Goal: Task Accomplishment & Management: Manage account settings

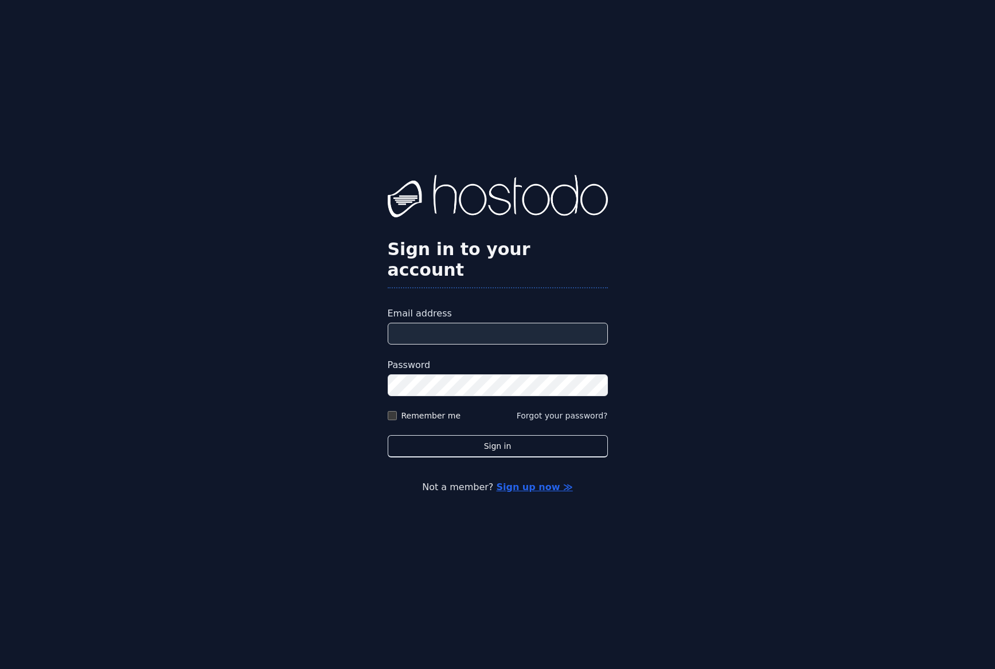
click at [473, 323] on input "Email address" at bounding box center [498, 334] width 220 height 22
type input "**********"
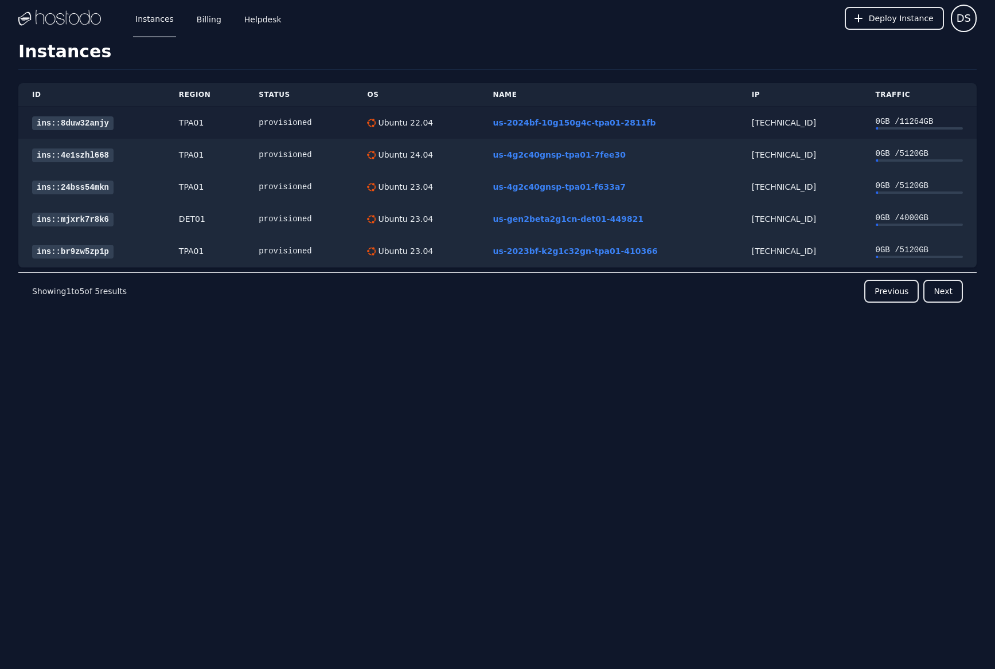
drag, startPoint x: 802, startPoint y: 122, endPoint x: 737, endPoint y: 124, distance: 64.8
click at [752, 124] on div "[TECHNICAL_ID]" at bounding box center [800, 122] width 96 height 11
copy div "[TECHNICAL_ID]"
click at [202, 19] on link "Billing" at bounding box center [208, 18] width 29 height 38
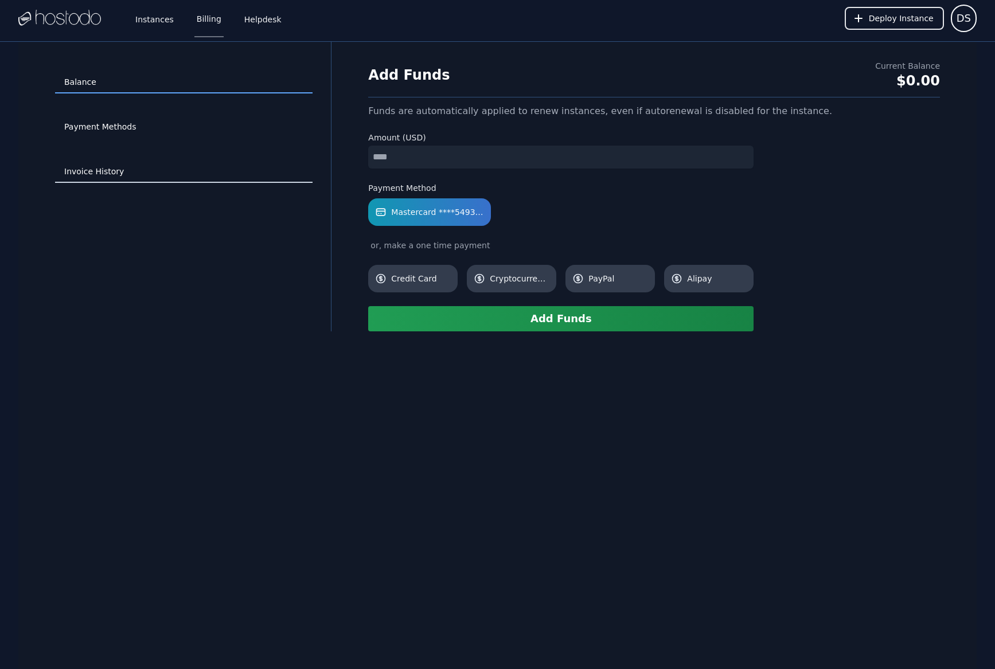
click at [92, 169] on link "Invoice History" at bounding box center [183, 172] width 257 height 22
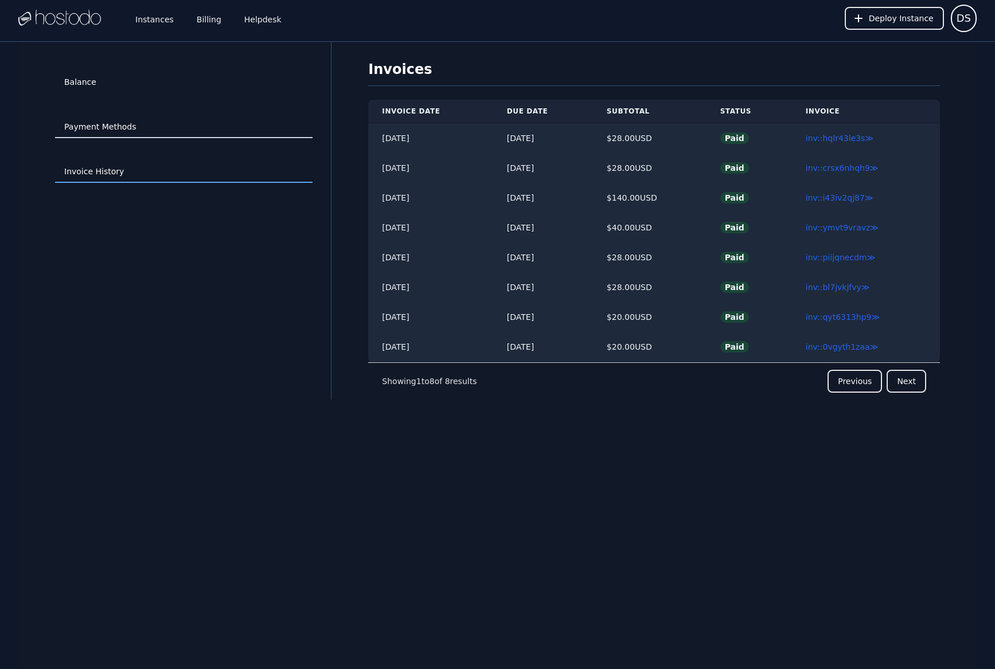
click at [108, 126] on link "Payment Methods" at bounding box center [183, 127] width 257 height 22
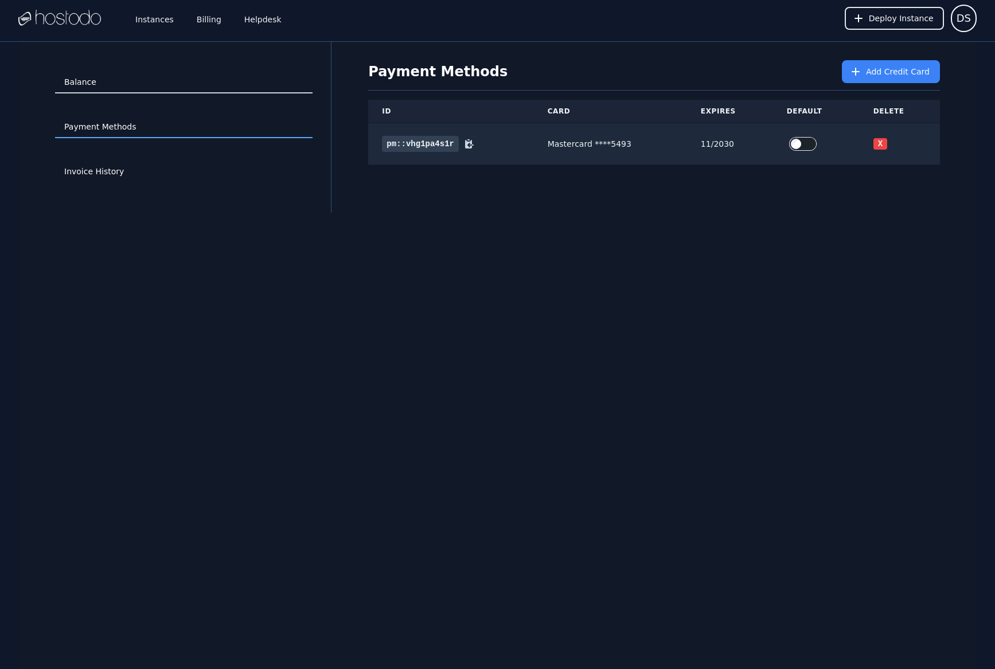
click at [79, 80] on link "Balance" at bounding box center [183, 83] width 257 height 22
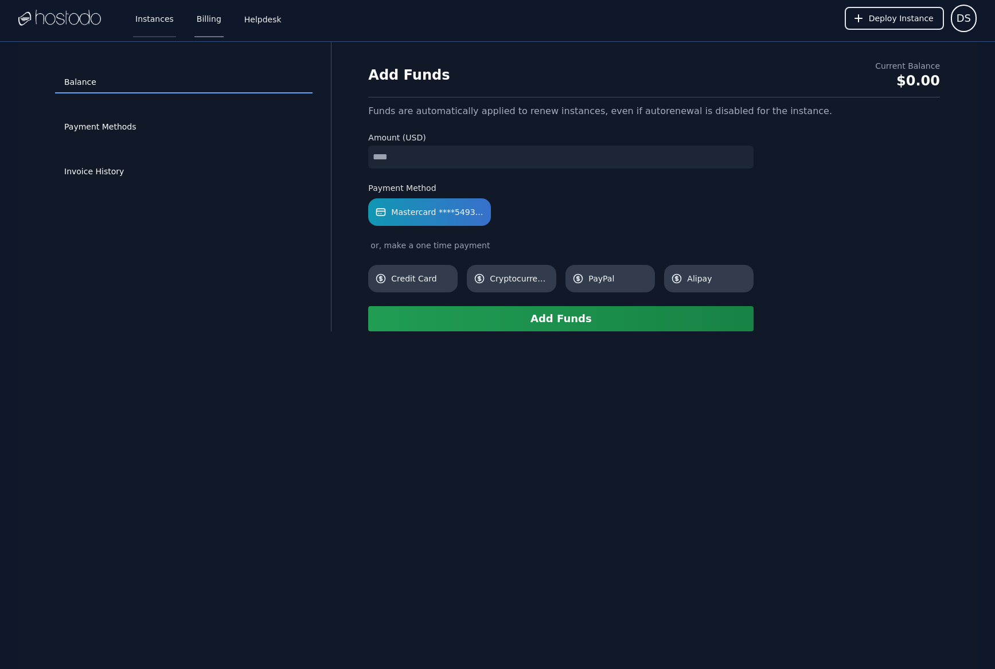
click at [144, 19] on link "Instances" at bounding box center [154, 18] width 43 height 38
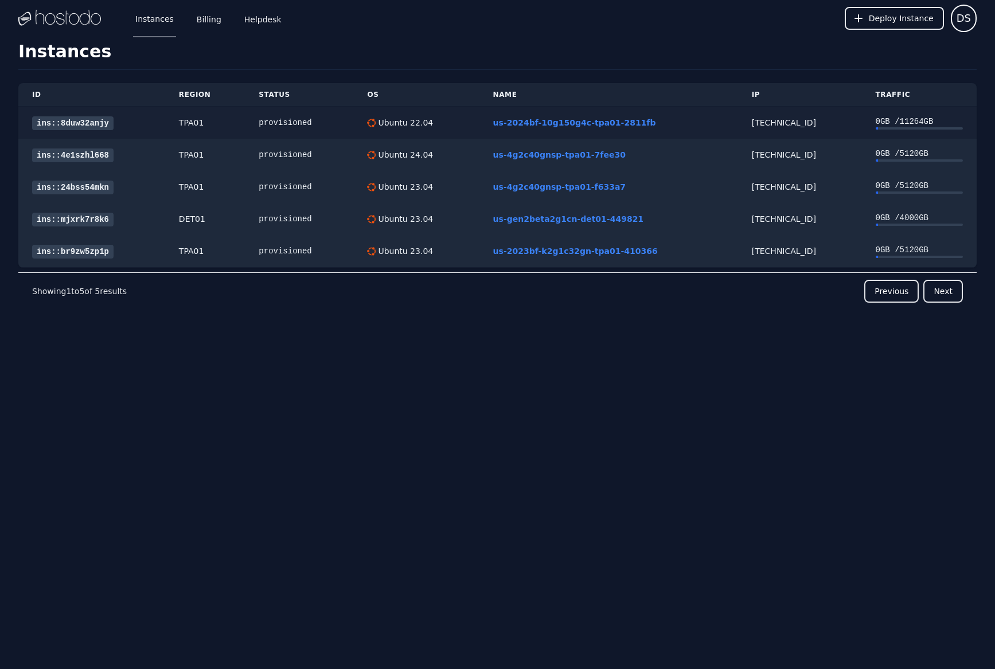
click at [463, 125] on div "Ubuntu 22.04" at bounding box center [416, 122] width 98 height 11
click at [92, 120] on link "ins::8duw32anjy" at bounding box center [72, 123] width 81 height 14
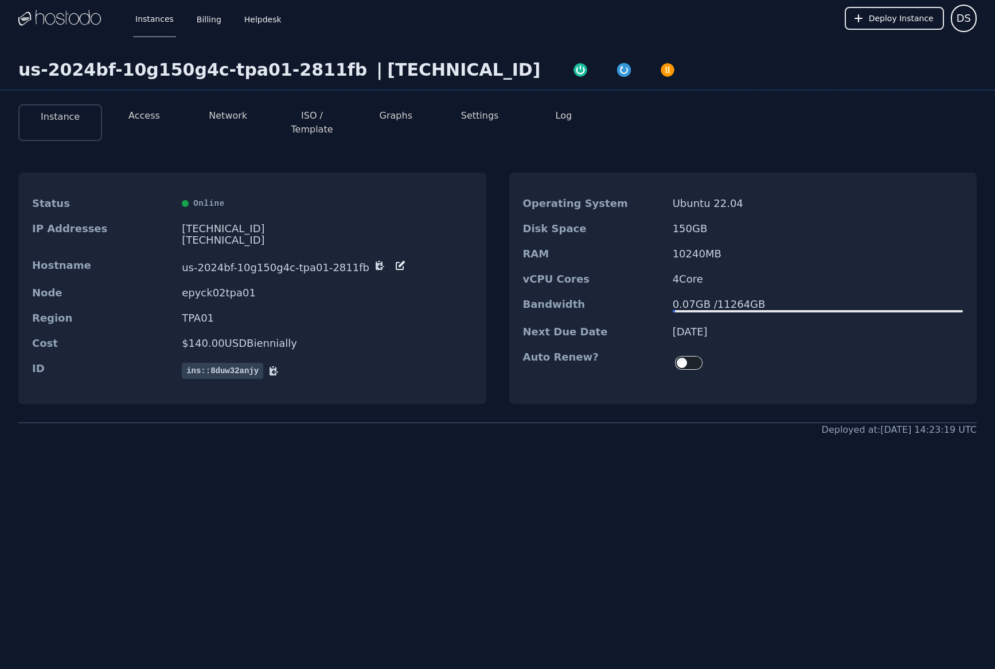
click at [143, 121] on button "Access" at bounding box center [144, 116] width 32 height 14
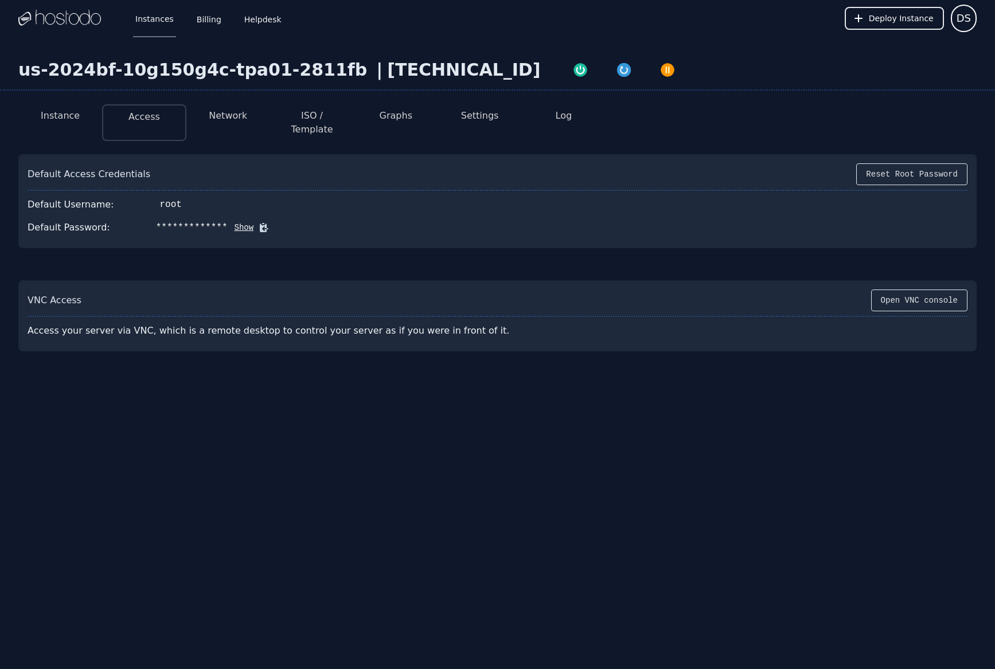
click at [234, 222] on button "Show" at bounding box center [241, 227] width 26 height 11
drag, startPoint x: 148, startPoint y: 213, endPoint x: 234, endPoint y: 213, distance: 85.4
click at [234, 221] on div "6xi21S=l\2t(D%sF" at bounding box center [200, 228] width 88 height 14
copy div "6xi21S=l\2t(D%sF"
